Goal: Transaction & Acquisition: Purchase product/service

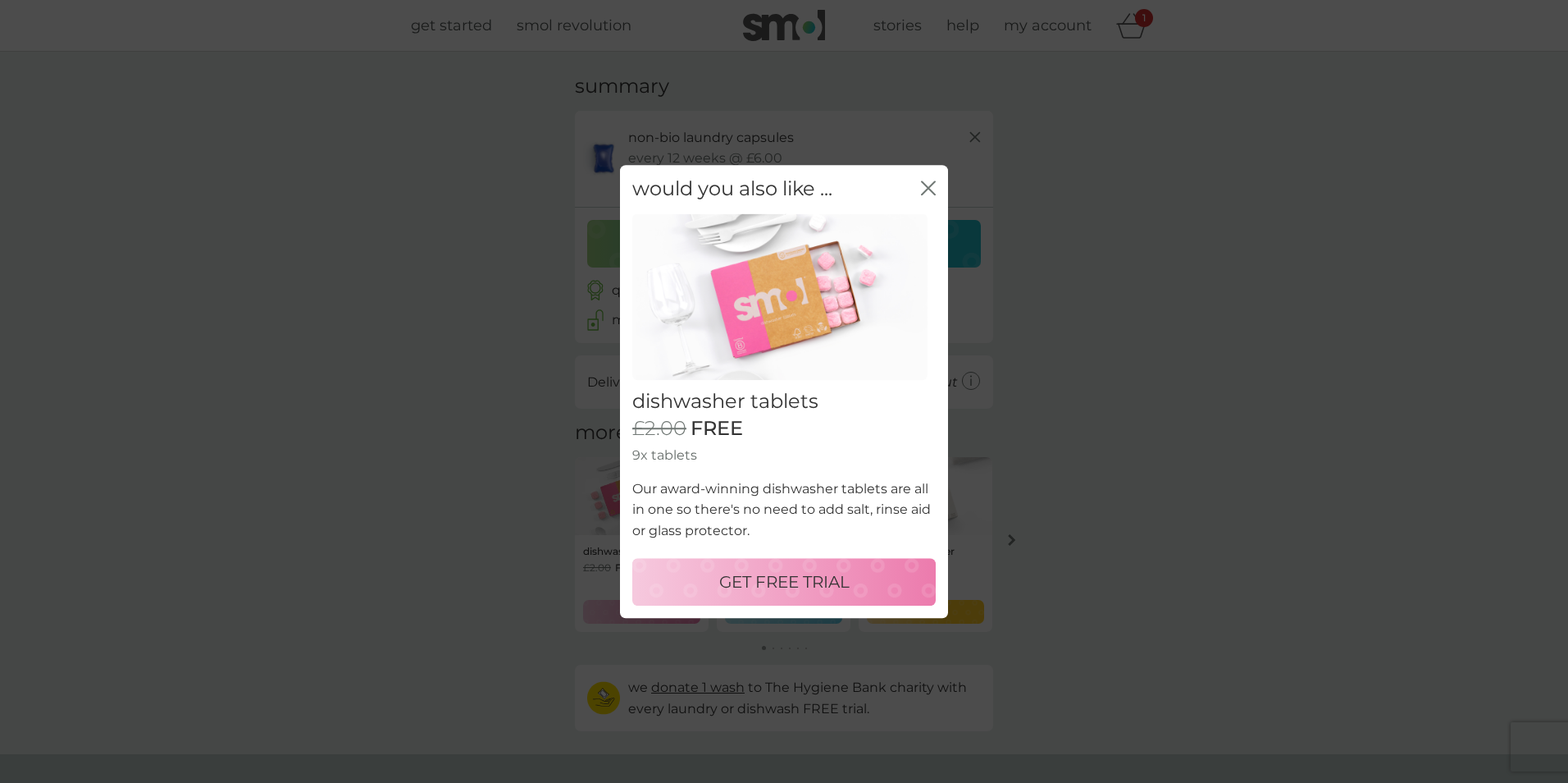
click at [826, 585] on p "GET FREE TRIAL" at bounding box center [784, 581] width 131 height 26
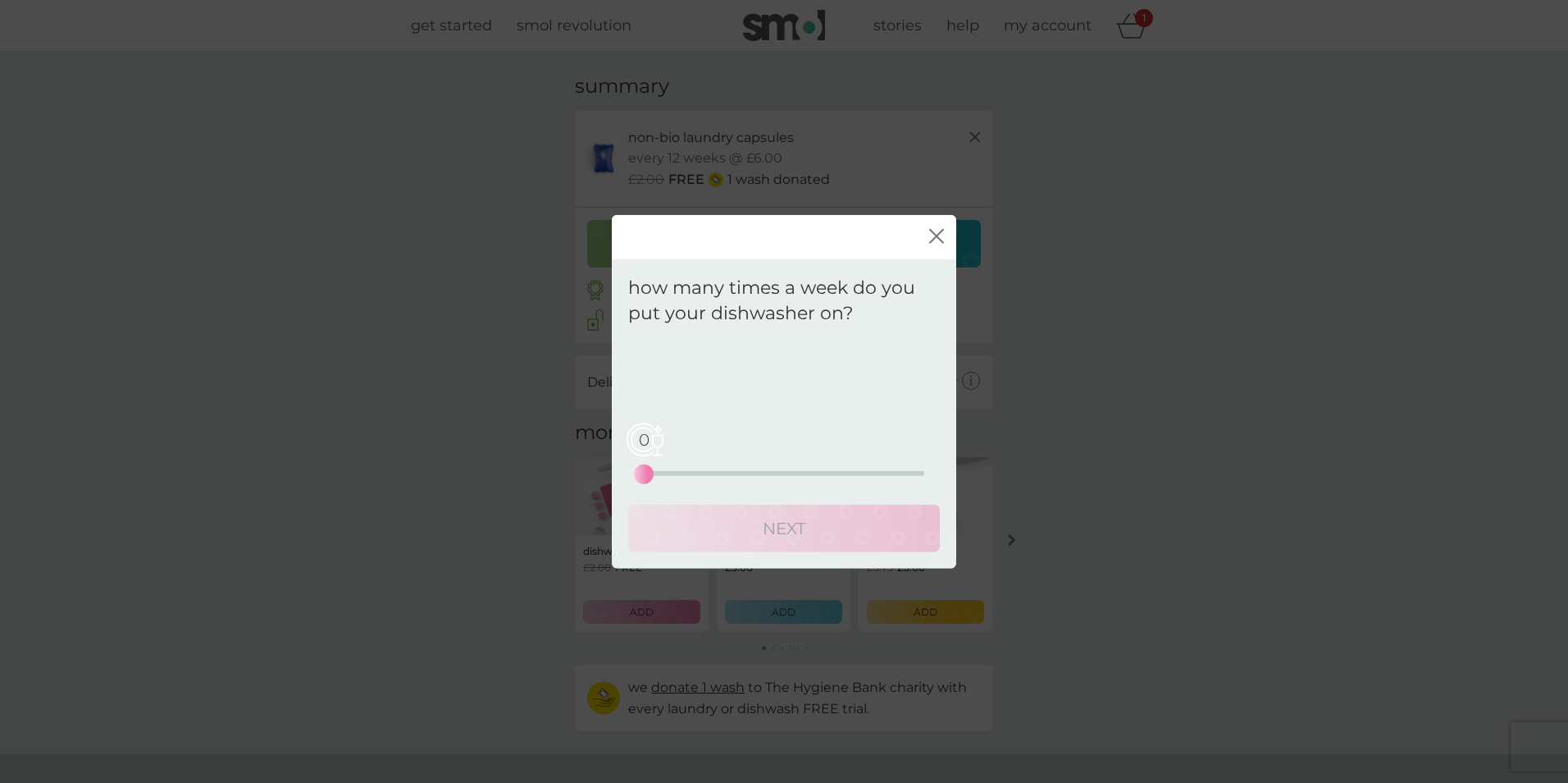
click at [643, 471] on div "0" at bounding box center [643, 473] width 7 height 7
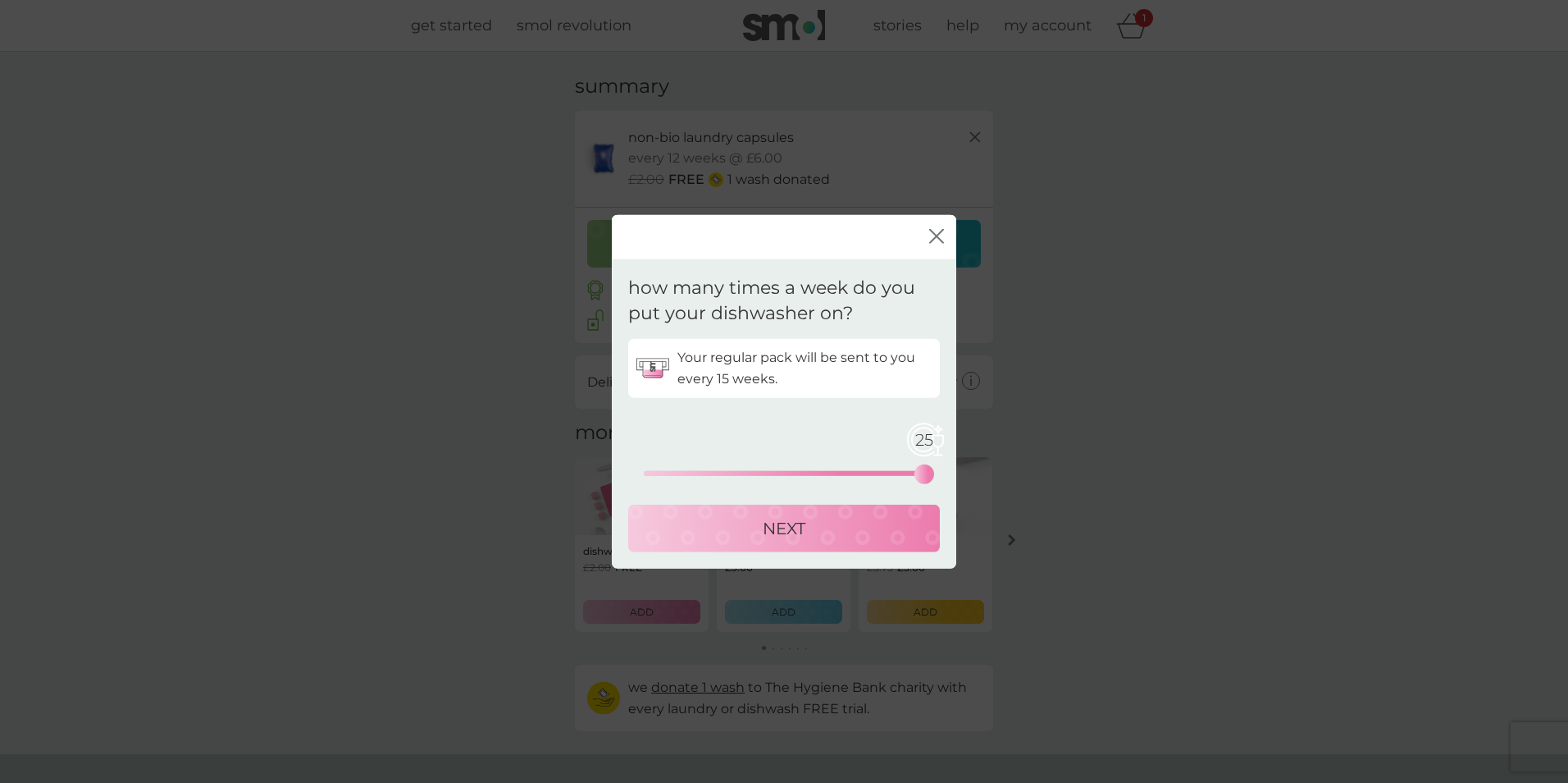
drag, startPoint x: 643, startPoint y: 471, endPoint x: 965, endPoint y: 482, distance: 322.2
click at [965, 482] on div "close how many times a week do you put your dishwasher on? Your regular pack wi…" at bounding box center [784, 391] width 1568 height 783
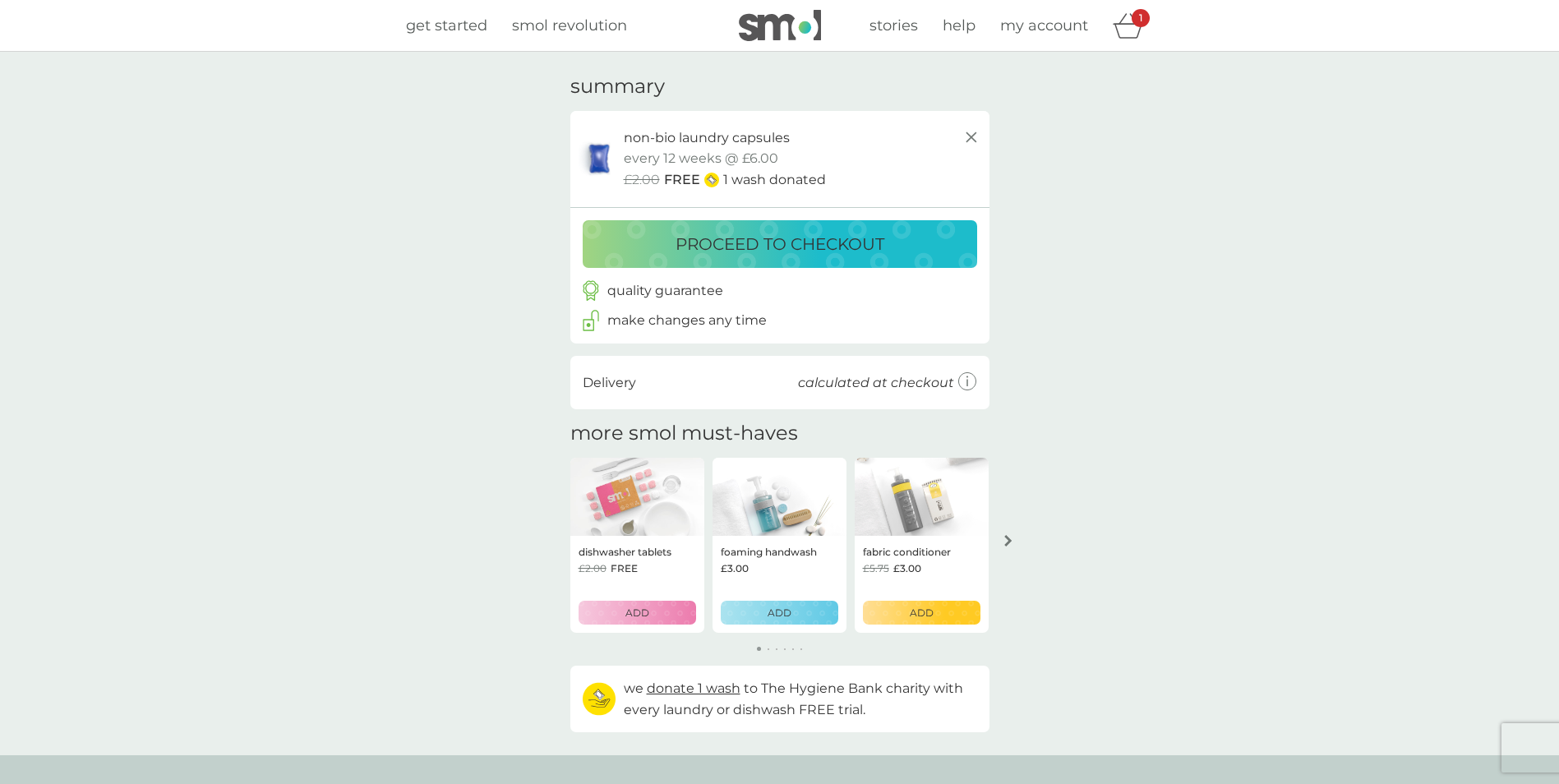
click at [672, 614] on div "ADD" at bounding box center [637, 612] width 96 height 16
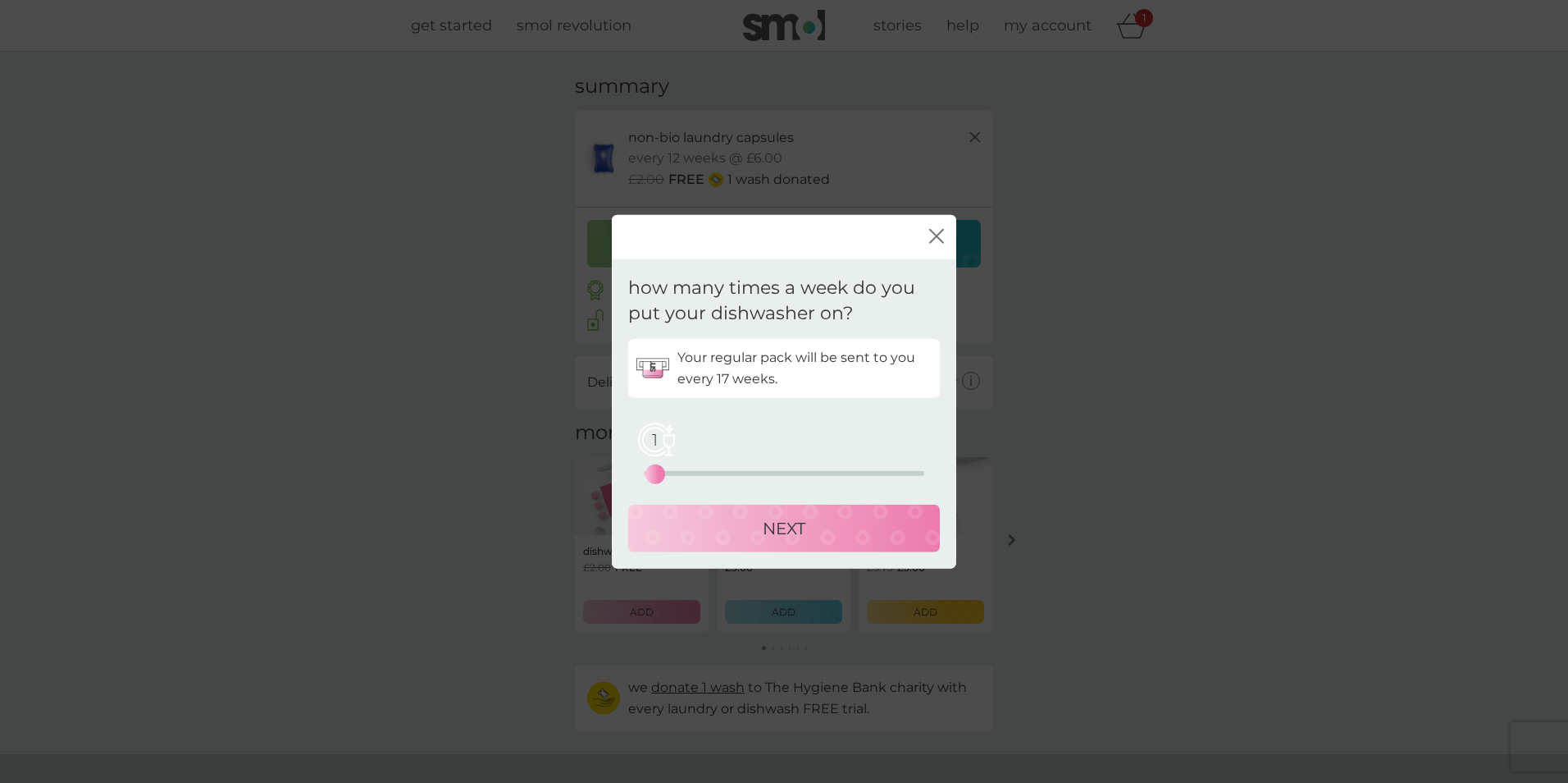
click at [652, 471] on div "1" at bounding box center [655, 473] width 7 height 7
click at [733, 543] on button "NEXT" at bounding box center [784, 527] width 311 height 47
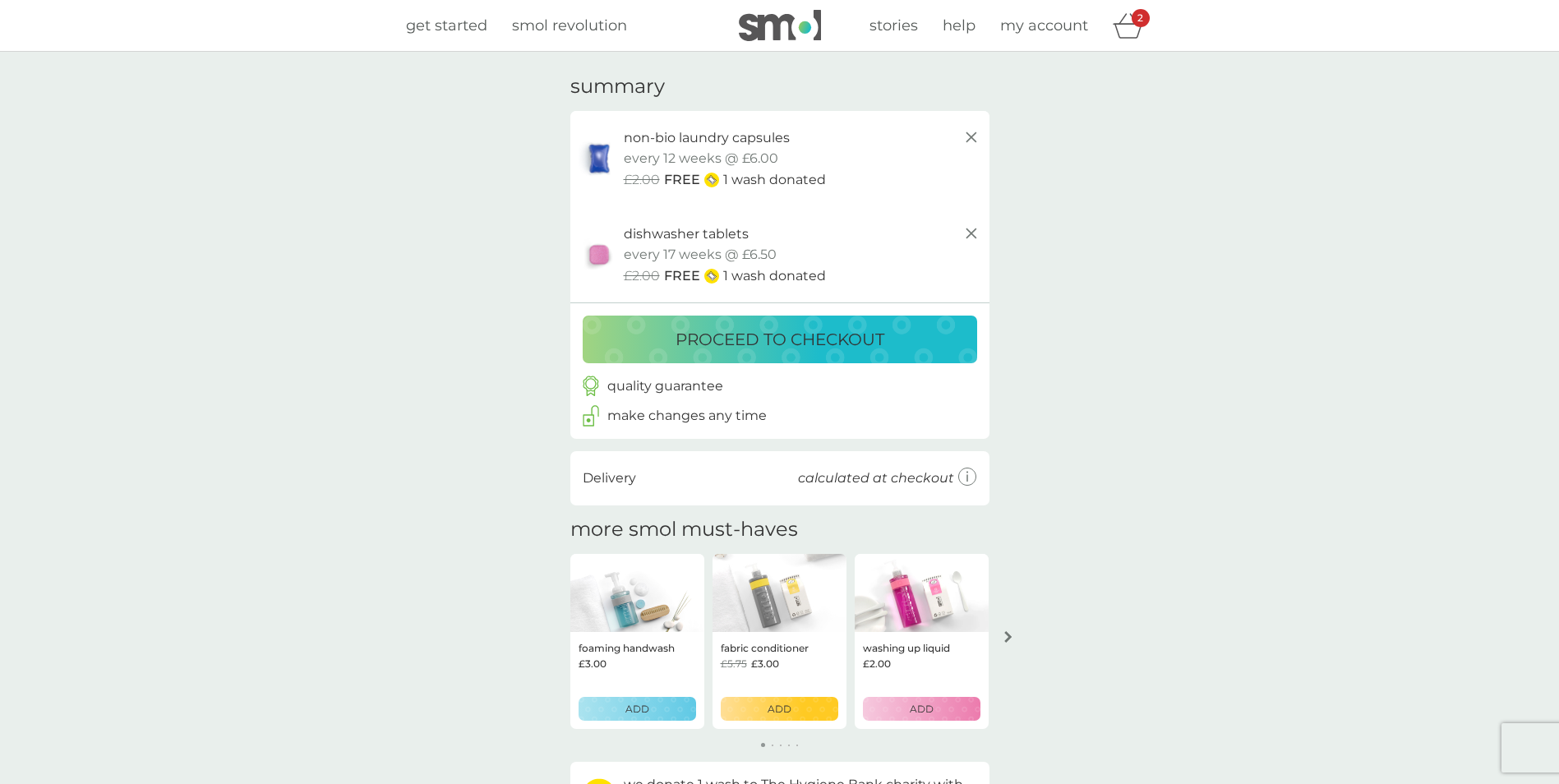
click at [819, 345] on p "proceed to checkout" at bounding box center [780, 339] width 208 height 26
